Goal: Task Accomplishment & Management: Complete application form

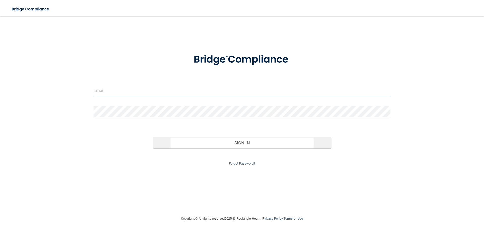
type input "[EMAIL_ADDRESS][DOMAIN_NAME]"
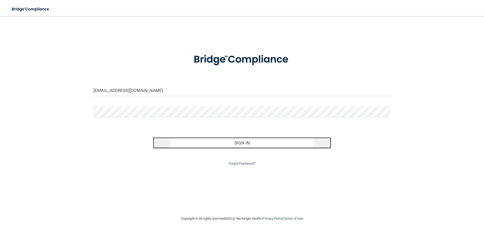
click at [218, 142] on button "Sign In" at bounding box center [242, 142] width 178 height 11
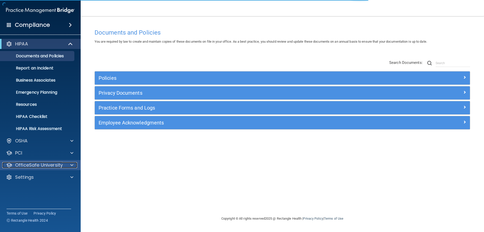
click at [50, 164] on p "OfficeSafe University" at bounding box center [39, 165] width 48 height 6
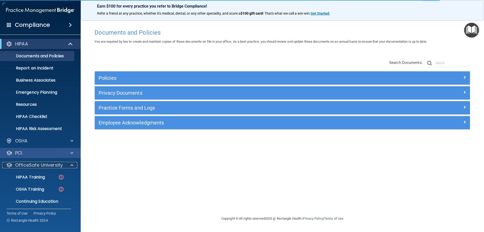
scroll to position [14, 0]
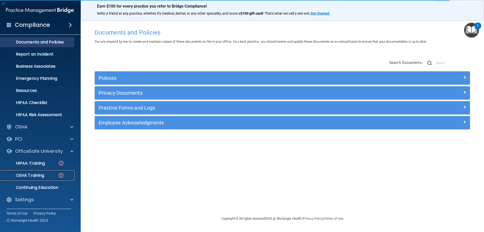
click at [37, 174] on p "OSHA Training" at bounding box center [23, 175] width 41 height 5
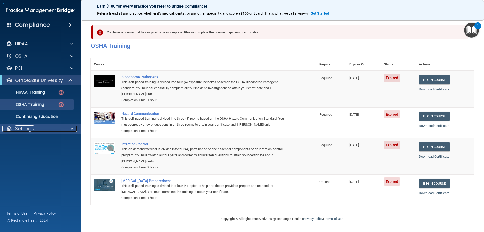
click at [35, 126] on div "Settings" at bounding box center [33, 129] width 63 height 6
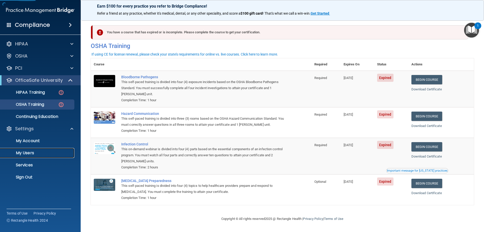
click at [40, 155] on link "My Users" at bounding box center [34, 153] width 79 height 10
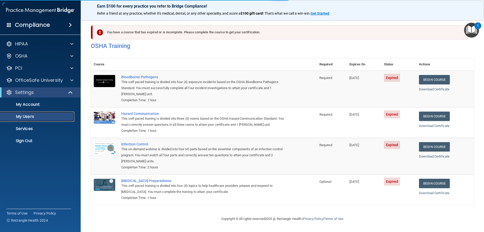
select select "20"
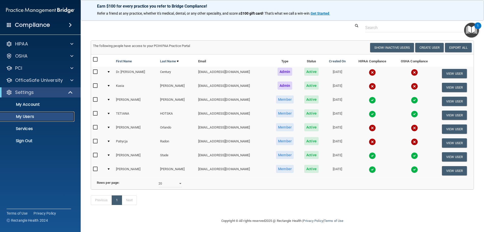
scroll to position [19, 0]
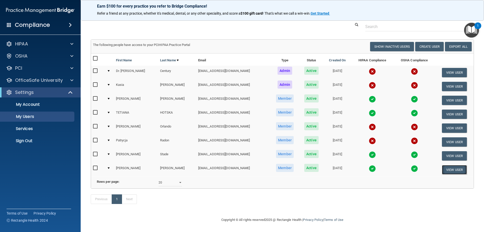
click at [450, 165] on button "View User" at bounding box center [454, 169] width 25 height 9
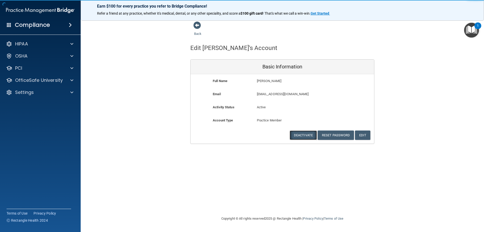
click at [301, 133] on button "Deactivate" at bounding box center [303, 134] width 27 height 9
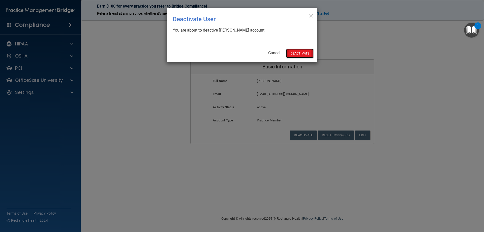
click at [304, 56] on button "Deactivate" at bounding box center [299, 53] width 27 height 9
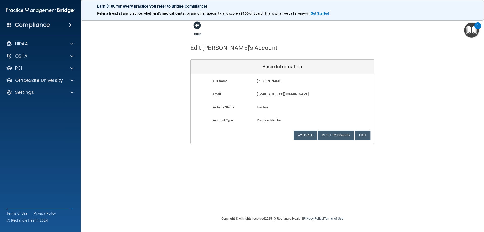
click at [198, 25] on span at bounding box center [197, 25] width 8 height 8
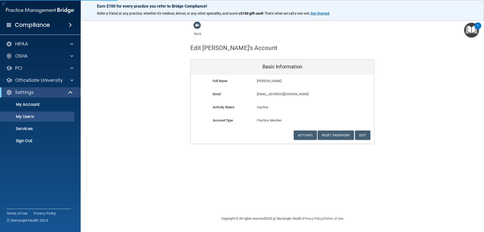
select select "20"
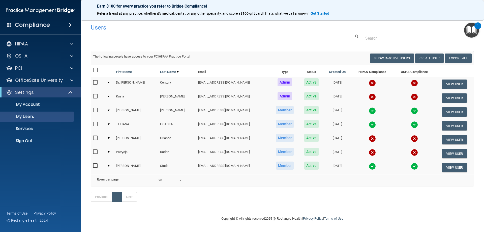
scroll to position [5, 0]
click at [455, 135] on button "View User" at bounding box center [454, 139] width 25 height 9
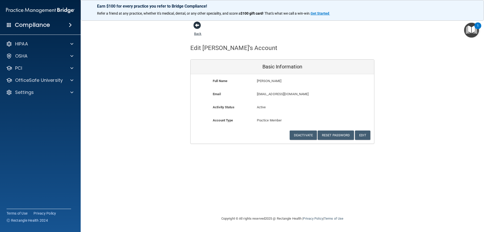
click at [195, 24] on span at bounding box center [197, 25] width 8 height 8
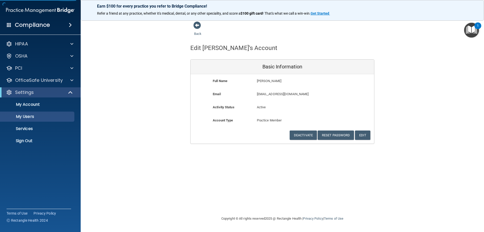
select select "20"
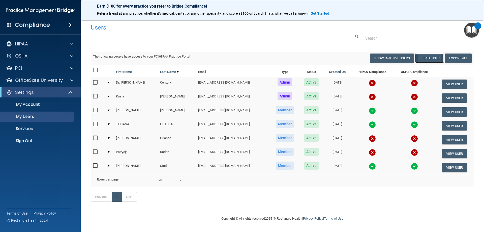
click at [420, 61] on button "Create User" at bounding box center [429, 57] width 29 height 9
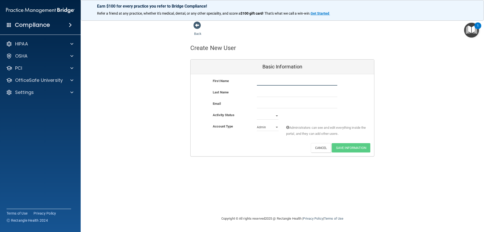
click at [268, 79] on input "text" at bounding box center [297, 82] width 80 height 8
paste input "[PERSON_NAME]"
drag, startPoint x: 272, startPoint y: 81, endPoint x: 289, endPoint y: 82, distance: 17.2
click at [289, 82] on input "[PERSON_NAME]" at bounding box center [297, 82] width 80 height 8
type input "Wenden"
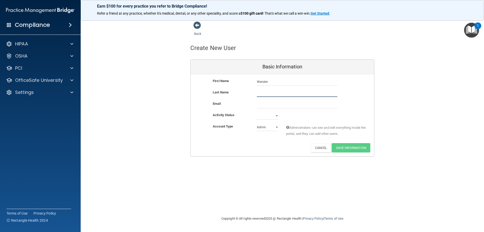
paste input "[PERSON_NAME]"
drag, startPoint x: 268, startPoint y: 91, endPoint x: 220, endPoint y: 95, distance: 48.4
click at [220, 95] on div "Last Name [PERSON_NAME]" at bounding box center [283, 93] width 184 height 8
type input "Kueking"
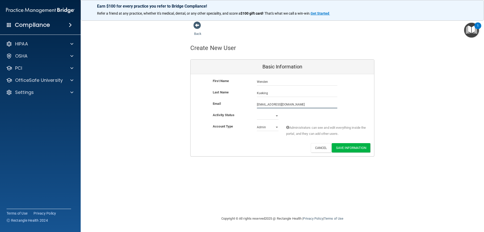
type input "[EMAIL_ADDRESS][DOMAIN_NAME]"
click at [276, 116] on select "Active Inactive" at bounding box center [268, 117] width 22 height 8
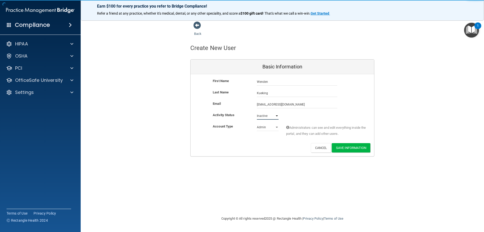
click at [257, 112] on select "Active Inactive" at bounding box center [268, 116] width 22 height 8
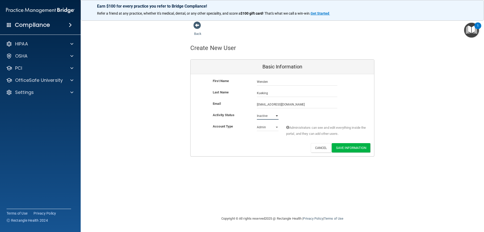
click at [277, 115] on select "Active Inactive" at bounding box center [268, 116] width 22 height 8
select select "active"
click at [257, 112] on select "Active Inactive" at bounding box center [268, 116] width 22 height 8
click at [268, 126] on select "Admin Member" at bounding box center [268, 127] width 22 height 8
select select "practice_member"
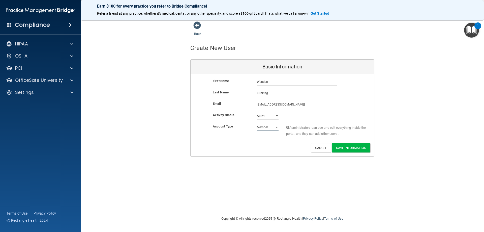
click at [257, 123] on select "Admin Member" at bounding box center [268, 127] width 22 height 8
click at [344, 148] on button "Save Information" at bounding box center [351, 147] width 39 height 9
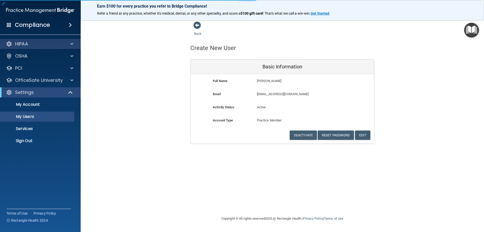
select select "20"
